Goal: Communication & Community: Ask a question

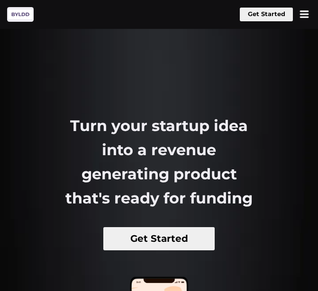
click at [302, 14] on button at bounding box center [303, 14] width 13 height 13
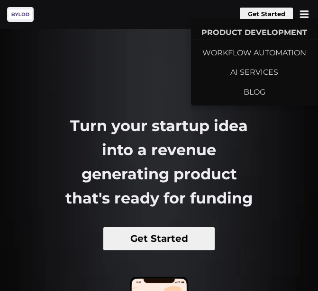
click at [168, 100] on section "Turn your startup idea into a revenue generating product that's ready for fundi…" at bounding box center [159, 200] width 318 height 400
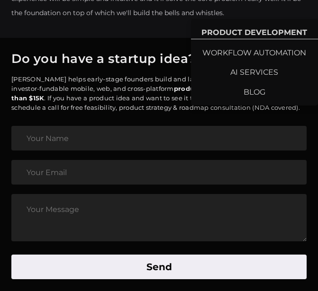
scroll to position [3786, 0]
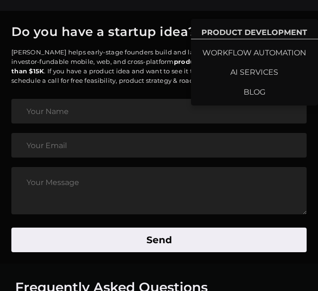
click at [126, 107] on input "text" at bounding box center [158, 111] width 295 height 25
type input "[PERSON_NAME]"
click at [99, 147] on input "email" at bounding box center [158, 145] width 295 height 25
type input "[PERSON_NAME][EMAIL_ADDRESS][DOMAIN_NAME]"
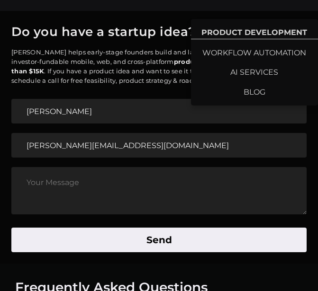
click at [94, 184] on textarea at bounding box center [158, 190] width 295 height 47
click at [38, 193] on textarea at bounding box center [158, 190] width 295 height 47
paste textarea "Loremip: Dolorsita Consectetur Adipiscingeli Seddoeiu Tem: Incidid Utlabor, Etd…"
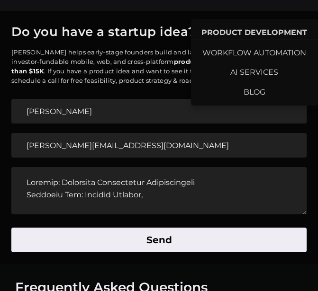
scroll to position [445, 0]
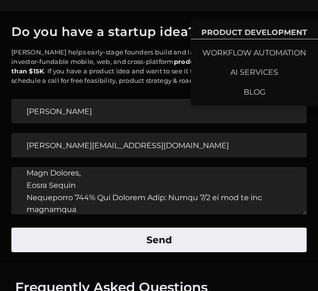
type textarea "Loremip: Dolorsita Consectetur Adipiscingeli Seddoeiu Tem: Incidid Utlabor, Etd…"
click at [99, 245] on button "Send" at bounding box center [158, 240] width 295 height 25
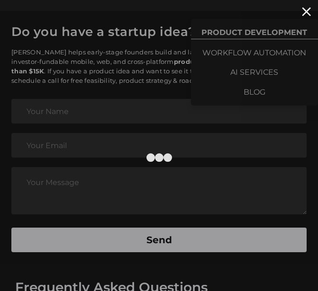
scroll to position [0, 0]
click at [300, 13] on div at bounding box center [159, 145] width 318 height 291
